Goal: Task Accomplishment & Management: Complete application form

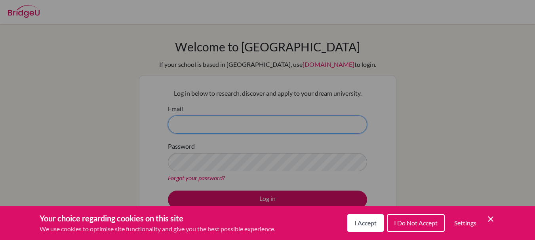
type input "[EMAIL_ADDRESS][DOMAIN_NAME]"
click at [493, 220] on icon "Cookie Control Close Icon" at bounding box center [489, 218] width 9 height 9
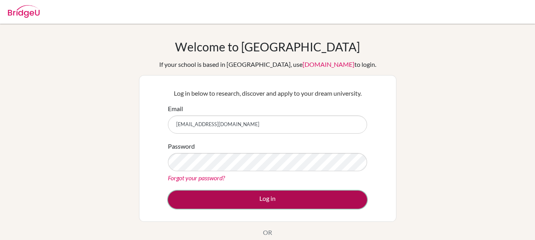
click at [228, 199] on button "Log in" at bounding box center [267, 200] width 199 height 18
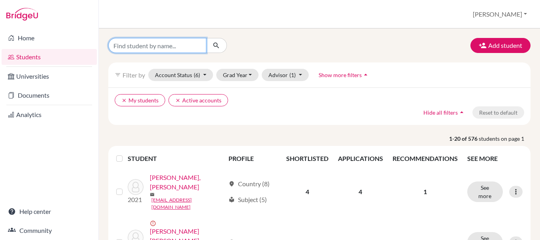
click at [156, 46] on input "Find student by name..." at bounding box center [157, 45] width 98 height 15
type input "c"
type input "[PERSON_NAME]"
click button "submit" at bounding box center [216, 45] width 21 height 15
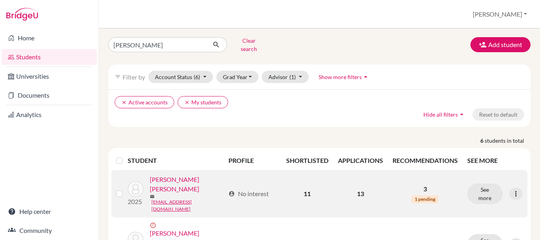
scroll to position [3, 0]
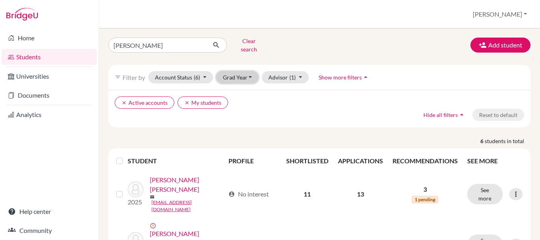
click at [243, 71] on button "Grad Year" at bounding box center [237, 77] width 43 height 12
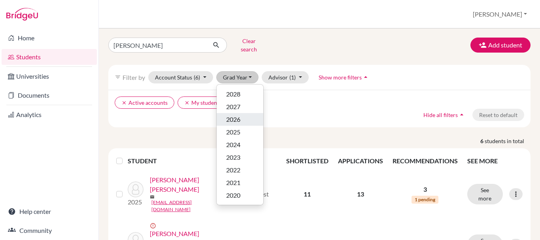
click at [243, 115] on div "2026" at bounding box center [240, 119] width 28 height 9
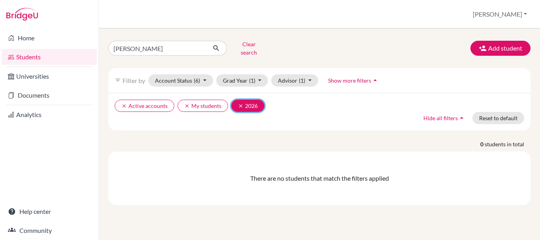
click at [238, 103] on icon "clear" at bounding box center [241, 106] width 6 height 6
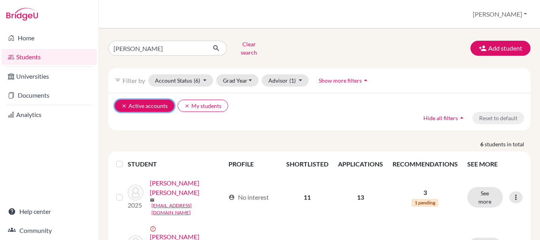
click at [119, 100] on button "clear Active accounts" at bounding box center [145, 106] width 60 height 12
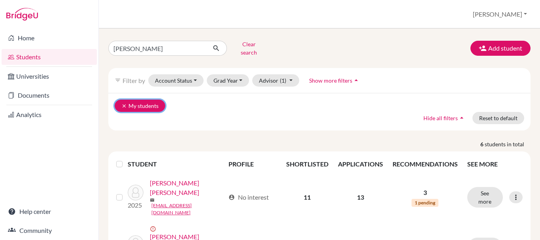
click at [123, 103] on icon "clear" at bounding box center [124, 106] width 6 height 6
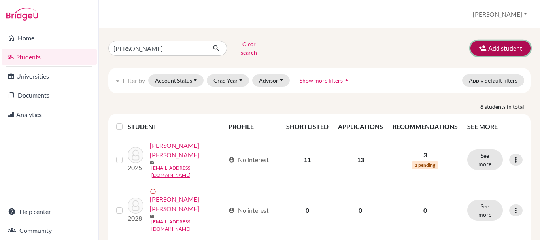
click at [484, 41] on button "Add student" at bounding box center [501, 48] width 60 height 15
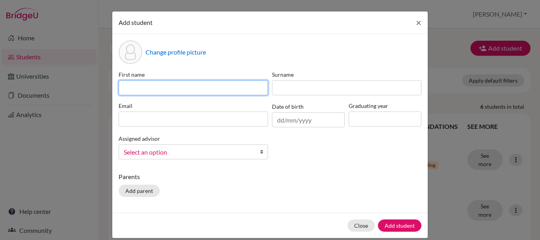
click at [127, 89] on input at bounding box center [194, 87] width 150 height 15
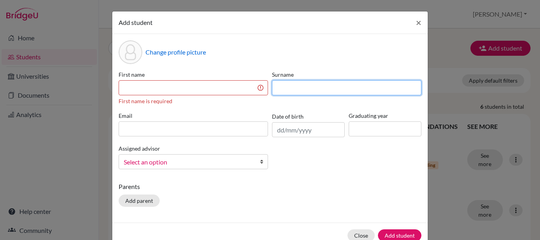
click at [288, 89] on input at bounding box center [347, 87] width 150 height 15
type input "[PERSON_NAME]"
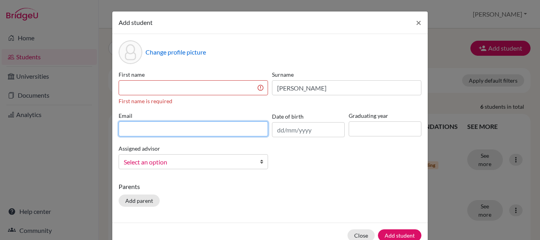
click at [208, 133] on input at bounding box center [194, 128] width 150 height 15
type input "[EMAIL_ADDRESS][DOMAIN_NAME]"
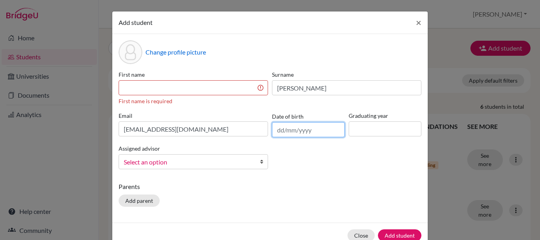
click at [279, 134] on input "text" at bounding box center [308, 129] width 73 height 15
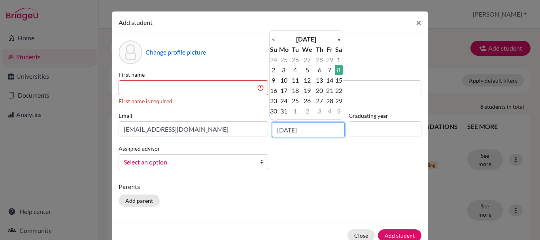
type input "[DATE]"
click at [370, 129] on input at bounding box center [385, 128] width 73 height 15
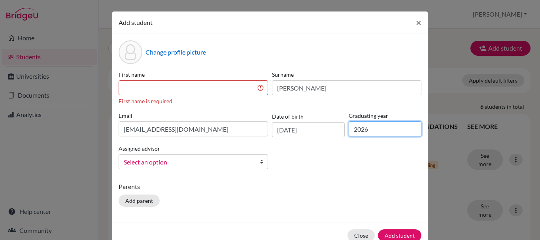
type input "2026"
click at [150, 85] on input at bounding box center [194, 87] width 150 height 15
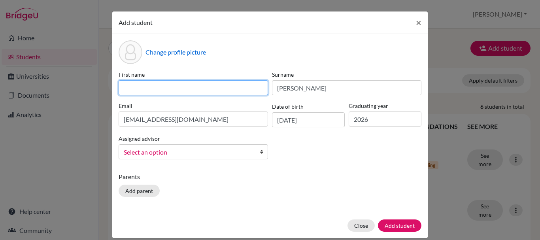
type input "l"
type input "[PERSON_NAME]"
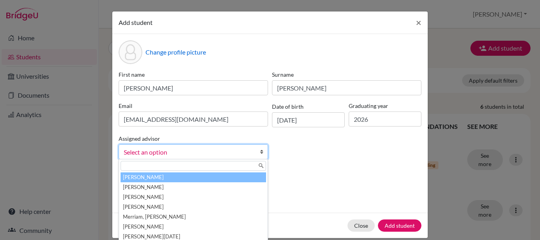
click at [243, 153] on span "Select an option" at bounding box center [188, 152] width 129 height 10
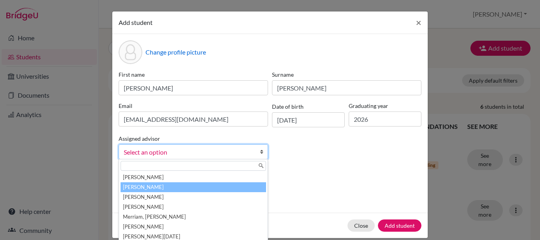
click at [151, 189] on li "[PERSON_NAME]" at bounding box center [194, 187] width 146 height 10
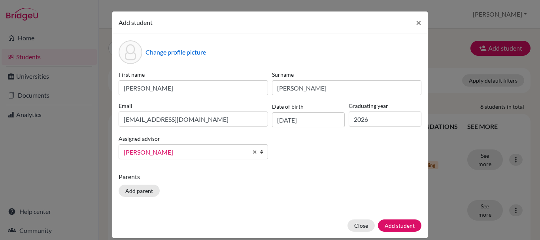
click at [329, 158] on div "First name [PERSON_NAME] [PERSON_NAME] [EMAIL_ADDRESS][DOMAIN_NAME] Date of bir…" at bounding box center [270, 117] width 307 height 95
click at [397, 225] on button "Add student" at bounding box center [400, 226] width 44 height 12
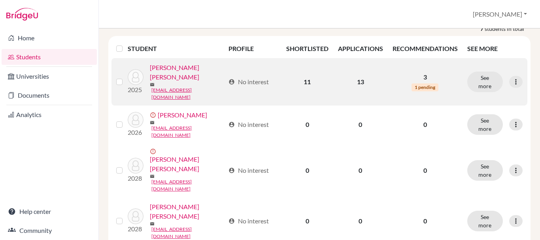
scroll to position [114, 0]
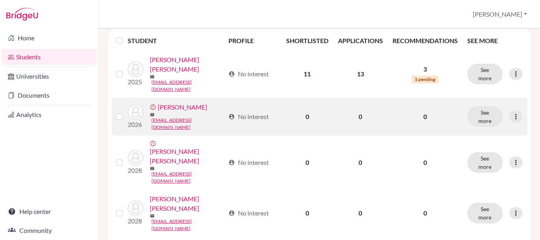
click at [126, 112] on label at bounding box center [126, 112] width 0 height 0
click at [0, 0] on input "checkbox" at bounding box center [0, 0] width 0 height 0
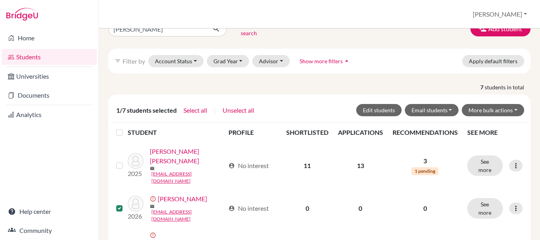
scroll to position [47, 0]
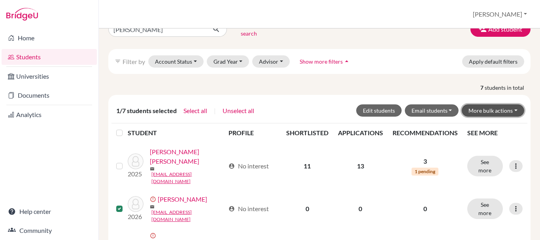
click at [483, 109] on button "More bulk actions" at bounding box center [493, 110] width 63 height 12
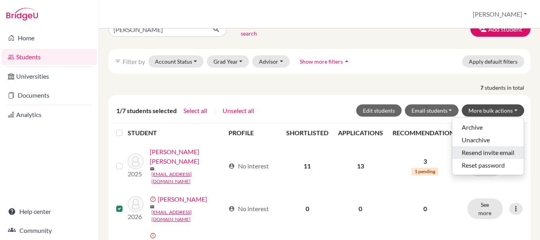
click at [479, 146] on button "Resend invite email" at bounding box center [489, 152] width 72 height 13
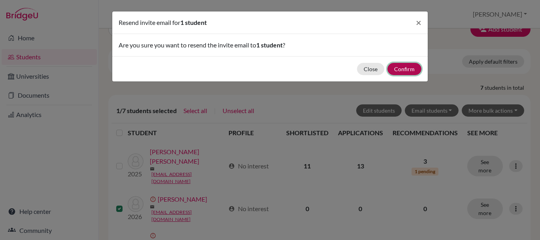
click at [407, 74] on button "Confirm" at bounding box center [405, 69] width 34 height 12
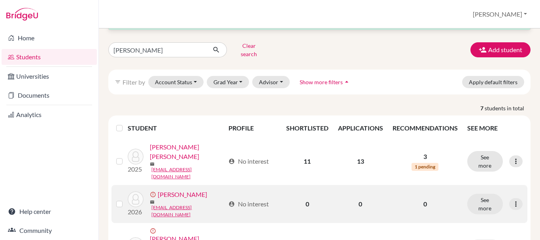
scroll to position [25, 0]
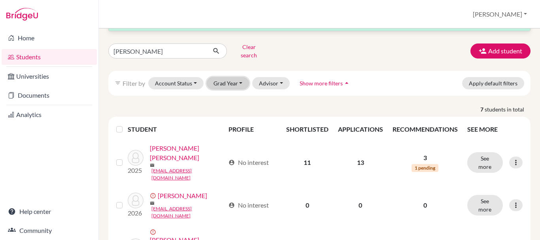
click at [226, 80] on button "Grad Year" at bounding box center [228, 83] width 43 height 12
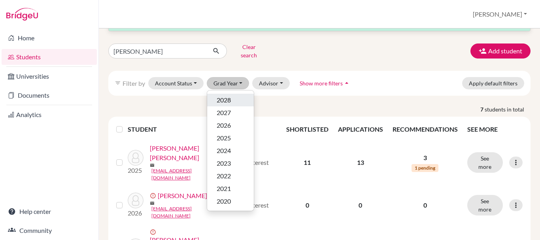
click at [233, 97] on div "2028" at bounding box center [231, 99] width 28 height 9
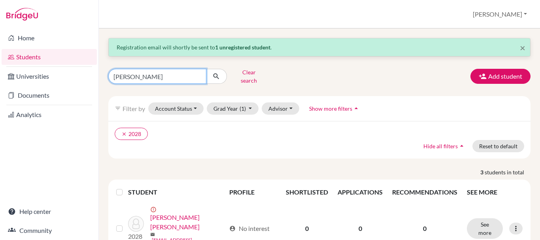
click at [165, 72] on input "[PERSON_NAME]" at bounding box center [157, 76] width 98 height 15
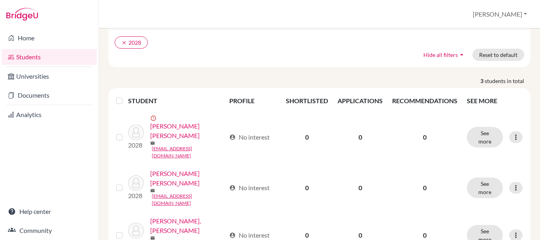
click at [119, 100] on th at bounding box center [120, 100] width 17 height 19
click at [120, 96] on div at bounding box center [120, 100] width 9 height 9
click at [118, 100] on th at bounding box center [120, 100] width 17 height 19
click at [126, 96] on label at bounding box center [126, 96] width 0 height 0
click at [0, 0] on input "checkbox" at bounding box center [0, 0] width 0 height 0
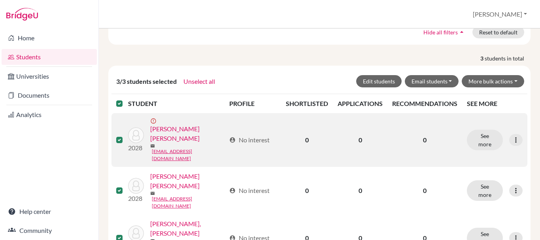
scroll to position [113, 0]
